Goal: Transaction & Acquisition: Subscribe to service/newsletter

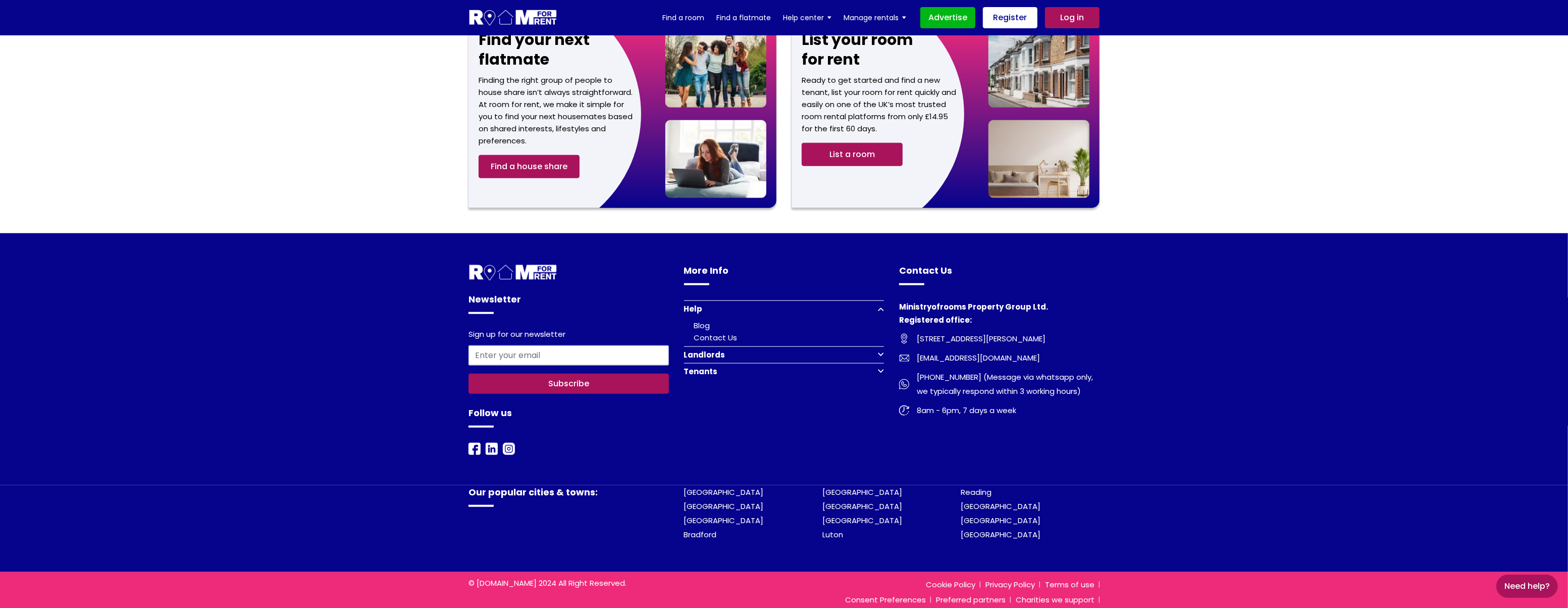
click at [878, 363] on button "Tenants" at bounding box center [784, 372] width 201 height 17
click at [730, 365] on link "Register to find a room" at bounding box center [739, 370] width 91 height 11
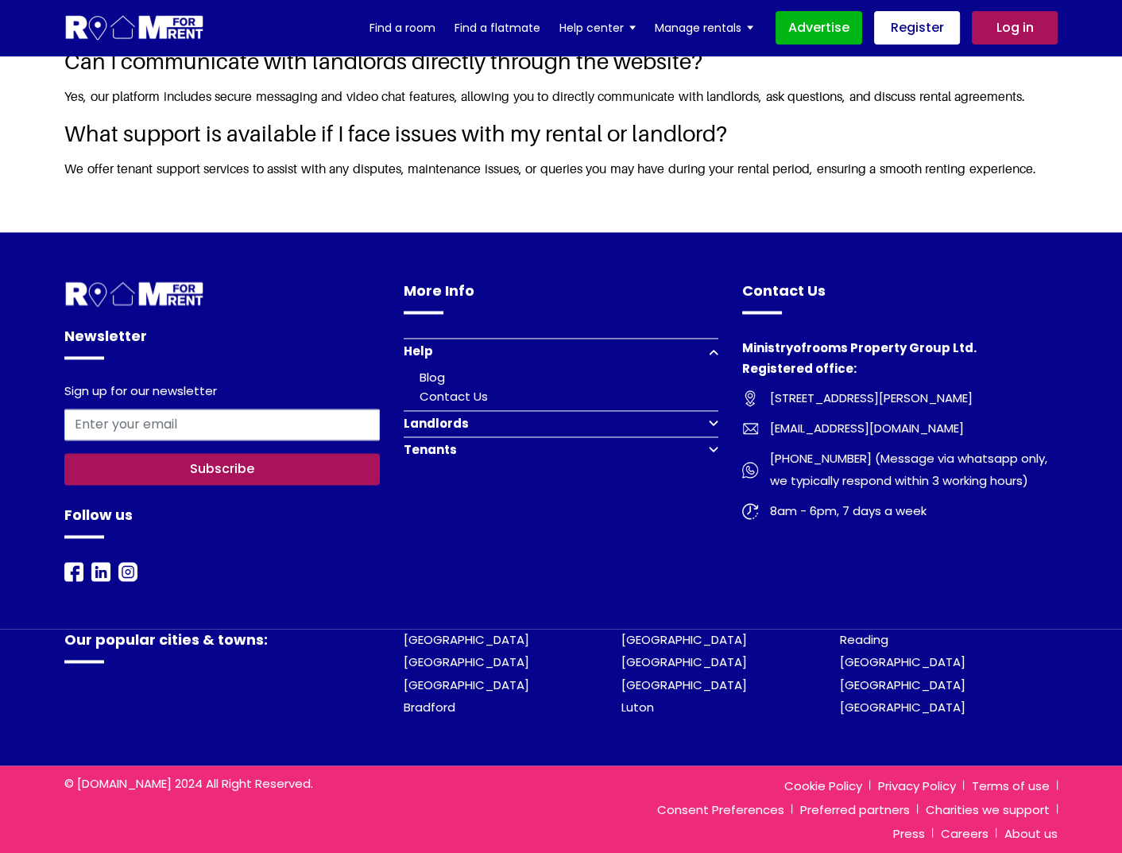
scroll to position [2480, 0]
click at [709, 447] on button "Tenants" at bounding box center [562, 449] width 316 height 26
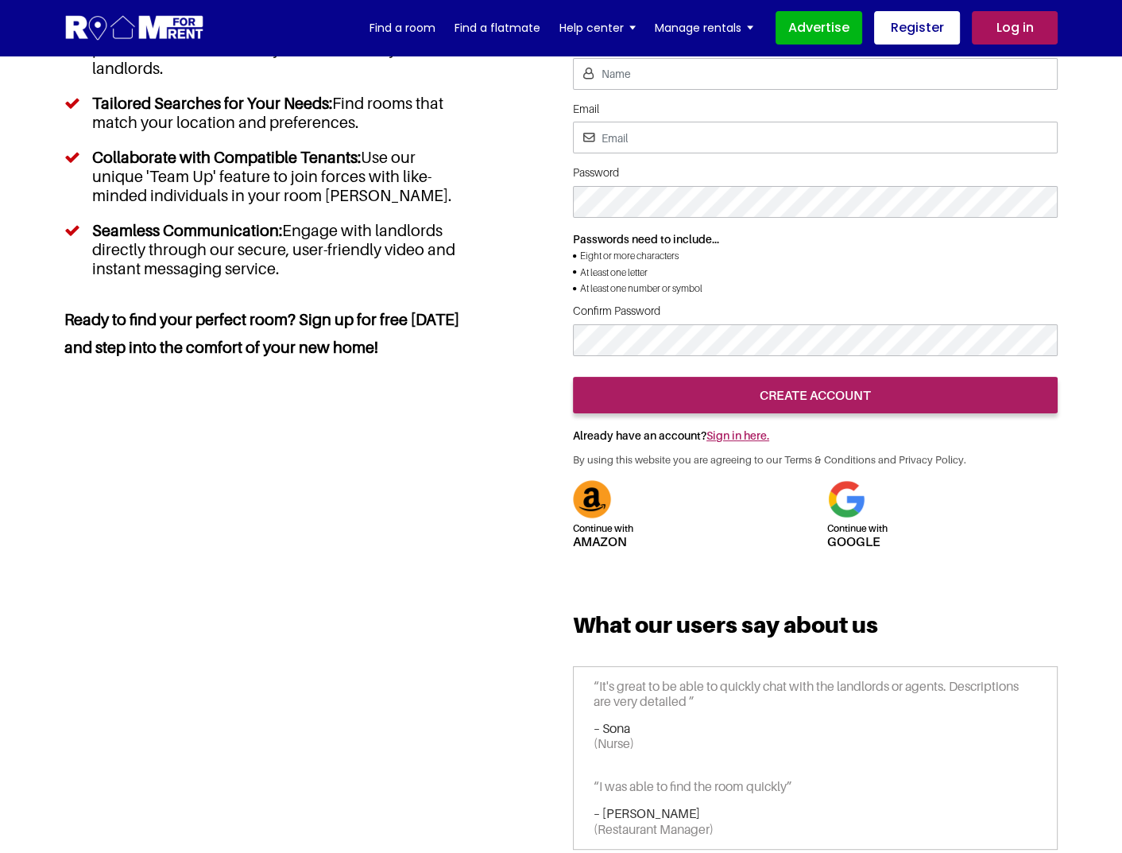
scroll to position [0, 0]
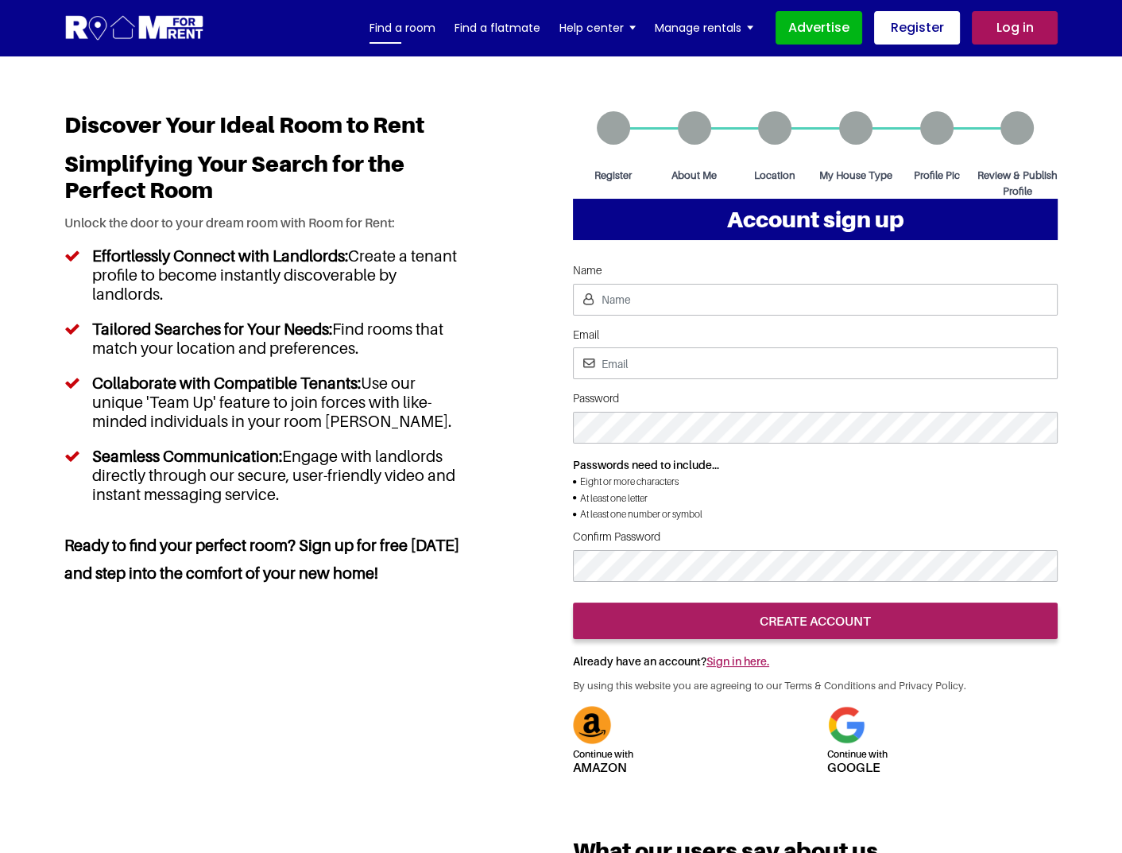
click at [420, 29] on link "Find a room" at bounding box center [403, 28] width 66 height 24
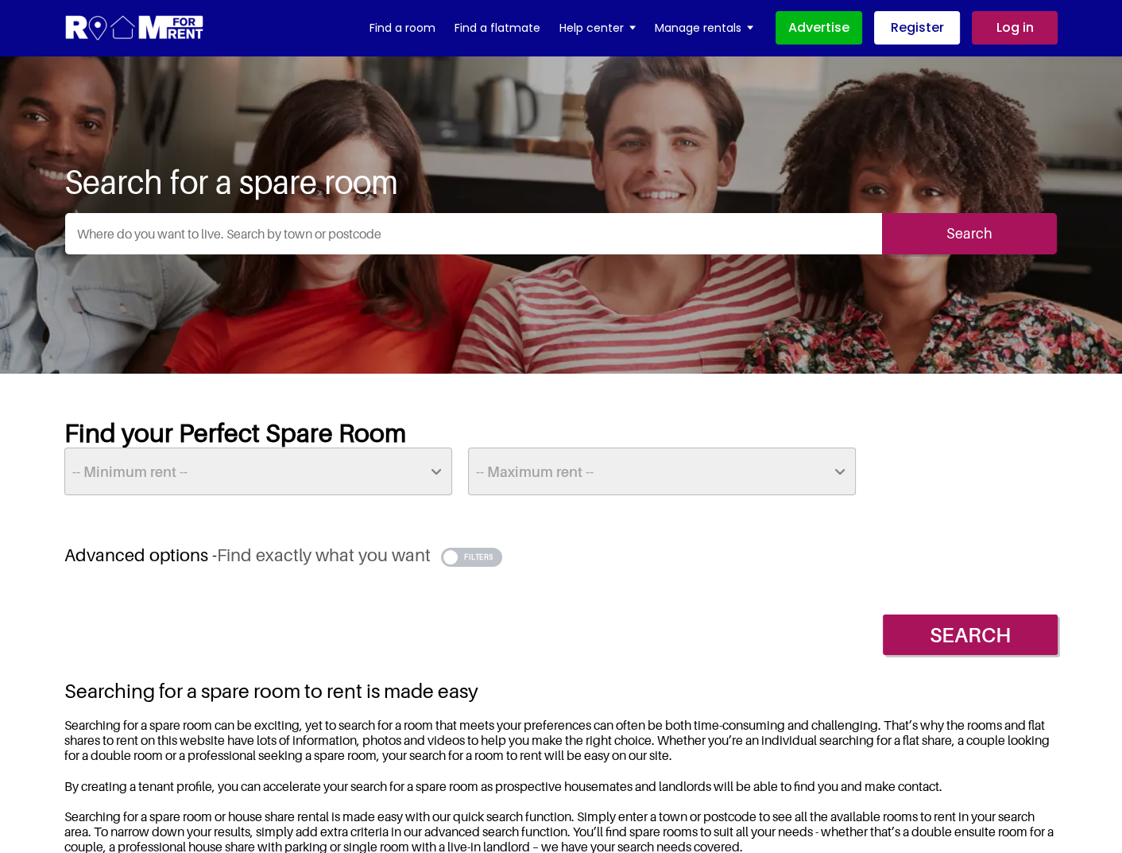
click at [624, 619] on div "Search" at bounding box center [561, 623] width 994 height 64
click at [734, 542] on div "Find your Perfect Spare Room -- Minimum rent -- £25 £50 £75 £100 £125 £150 £175…" at bounding box center [561, 480] width 994 height 127
click at [835, 29] on link "Advertise" at bounding box center [819, 27] width 87 height 33
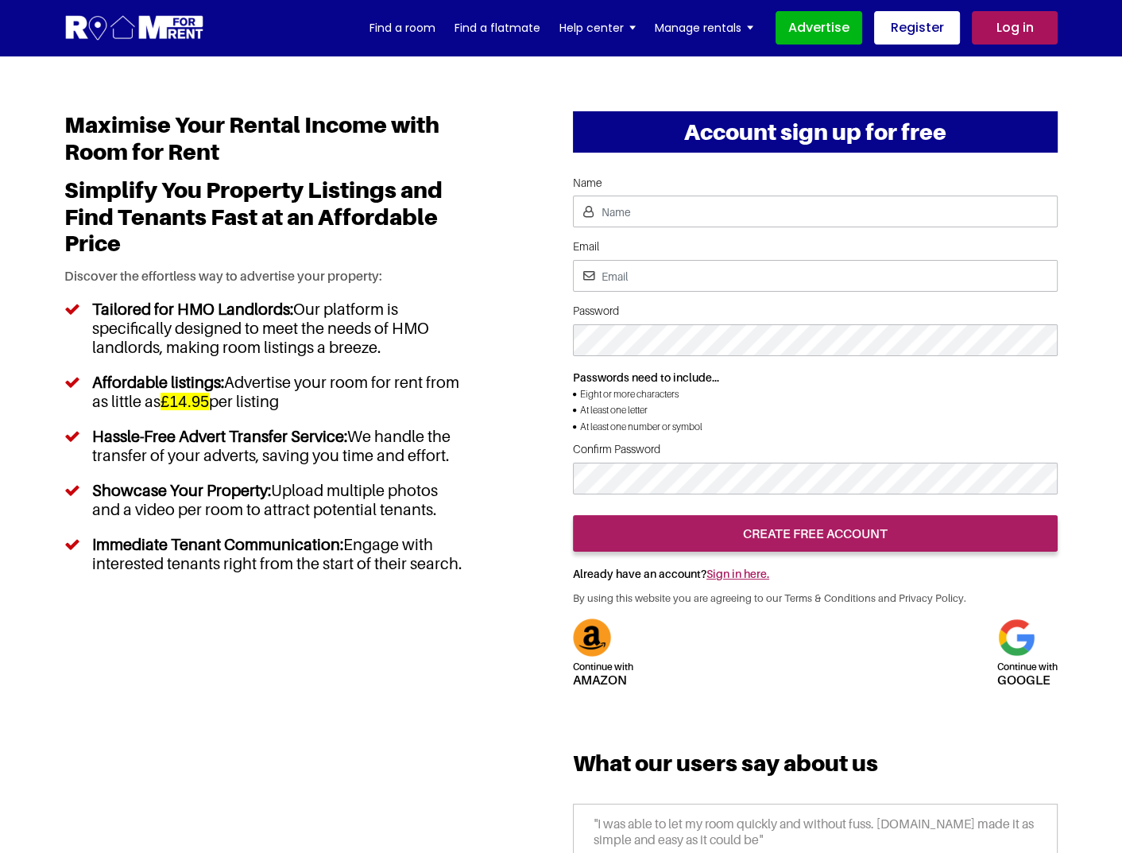
click at [337, 726] on div "Maximise Your Rental Income with Room for Rent Simplify You Property Listings a…" at bounding box center [264, 557] width 424 height 893
